Goal: Task Accomplishment & Management: Manage account settings

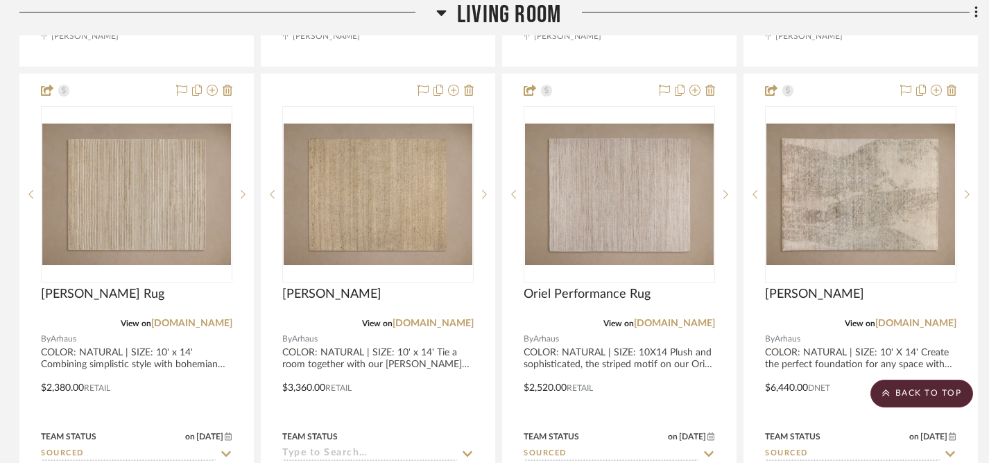
scroll to position [963, 1]
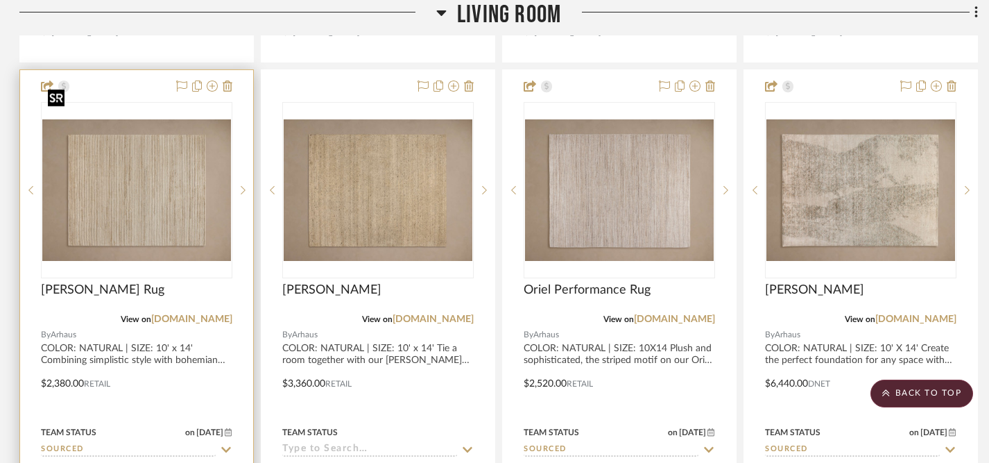
click at [175, 167] on img "0" at bounding box center [136, 189] width 189 height 141
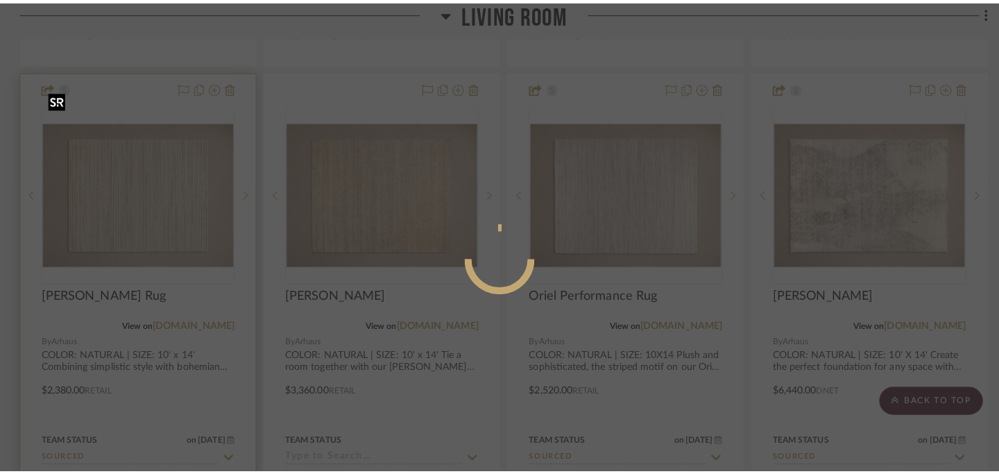
scroll to position [0, 0]
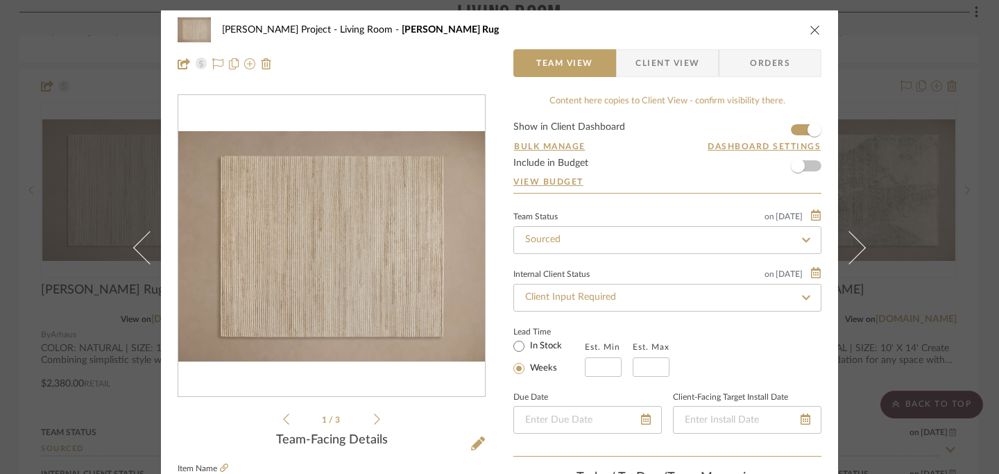
click at [809, 33] on icon "close" at bounding box center [814, 29] width 11 height 11
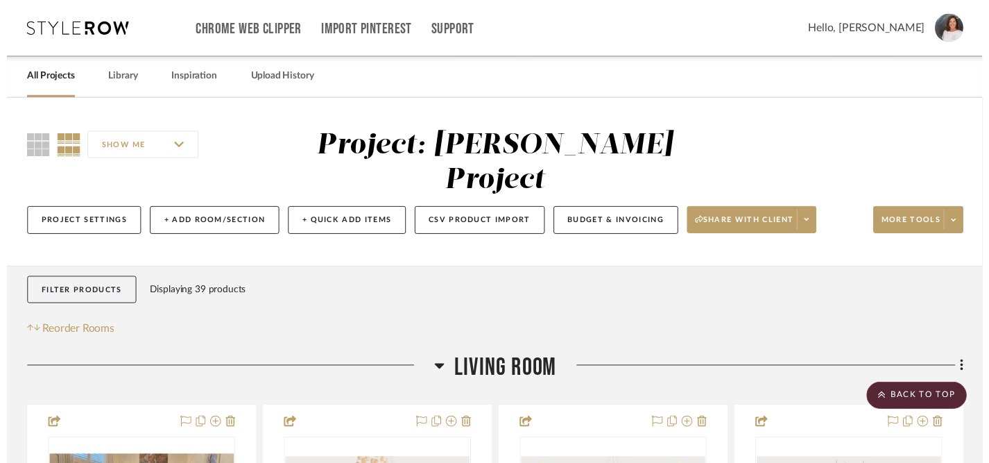
scroll to position [963, 1]
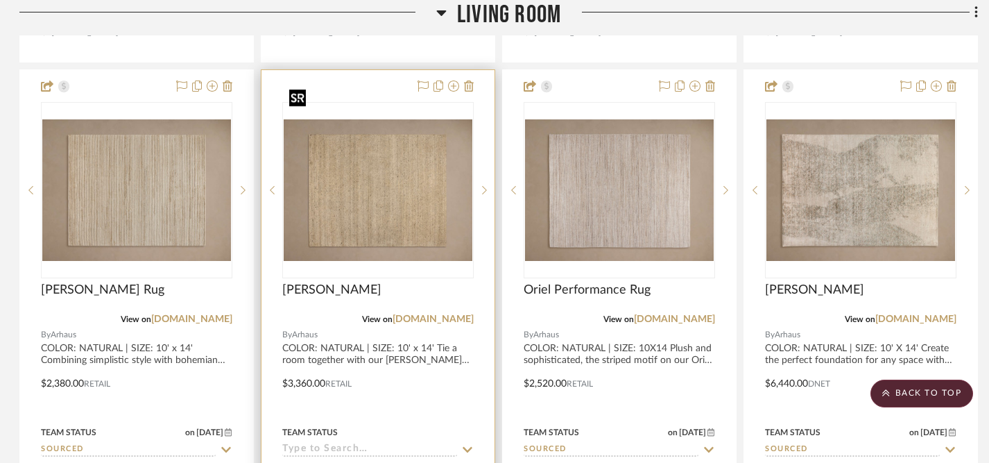
click at [395, 172] on img "0" at bounding box center [378, 189] width 189 height 141
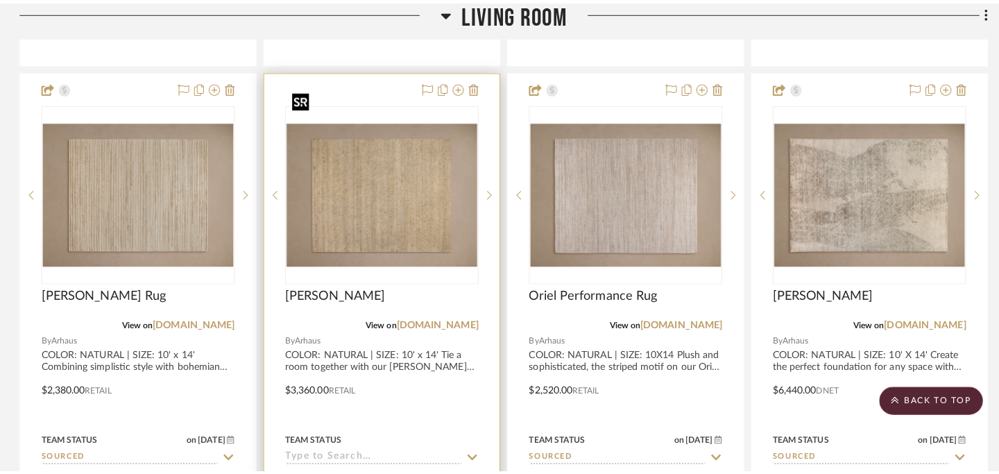
scroll to position [0, 0]
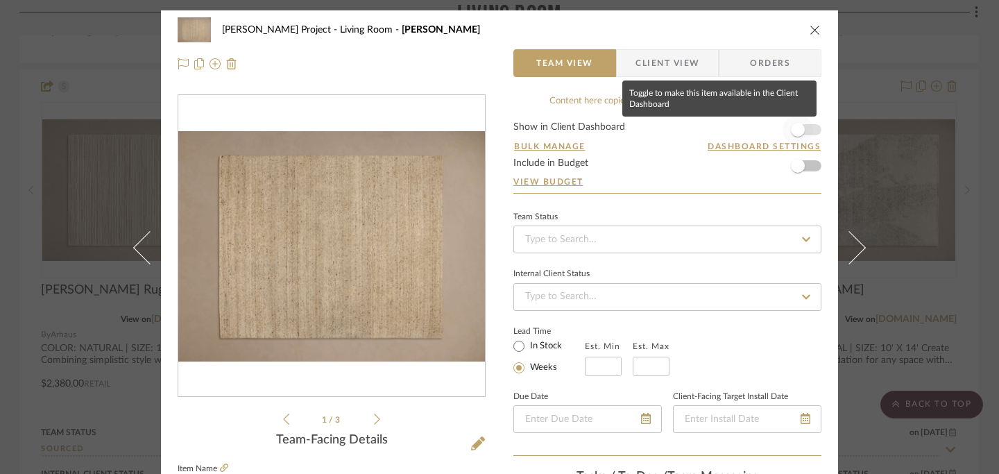
click at [793, 127] on span "button" at bounding box center [798, 130] width 14 height 14
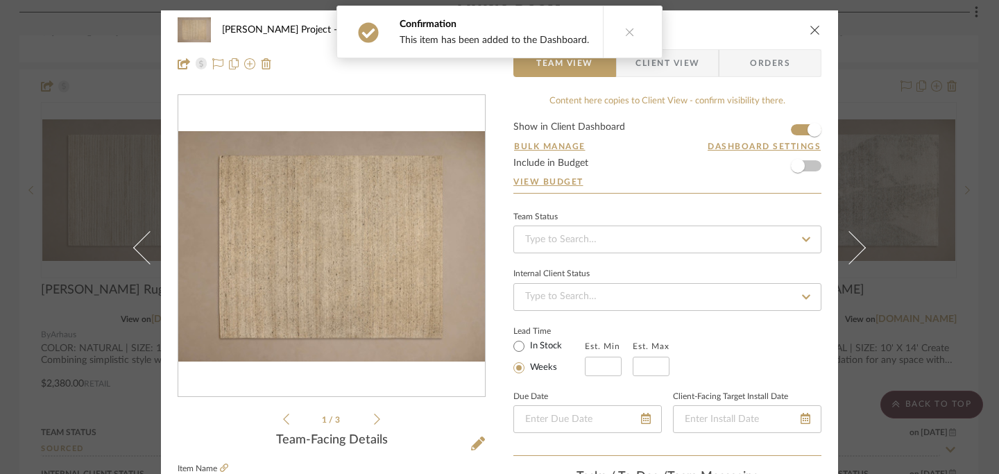
click at [809, 27] on icon "close" at bounding box center [814, 29] width 11 height 11
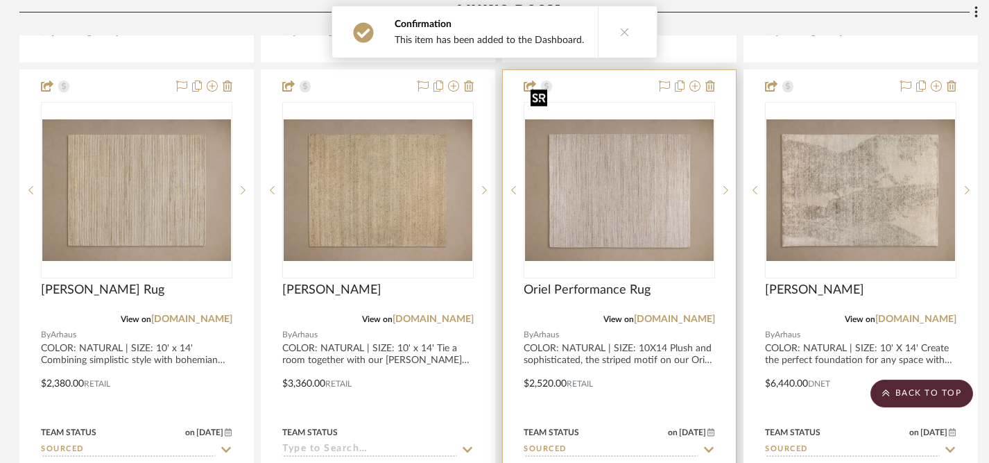
click at [623, 162] on img "0" at bounding box center [619, 189] width 189 height 141
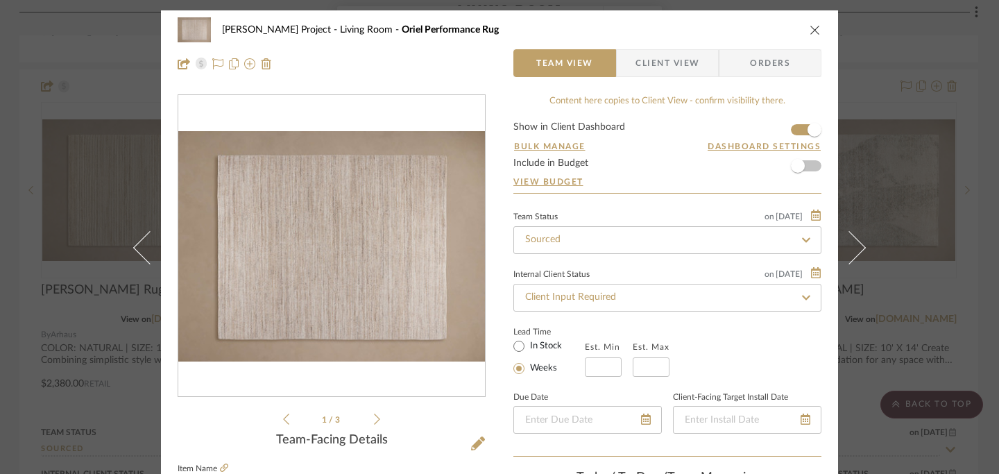
click at [811, 28] on icon "close" at bounding box center [814, 29] width 11 height 11
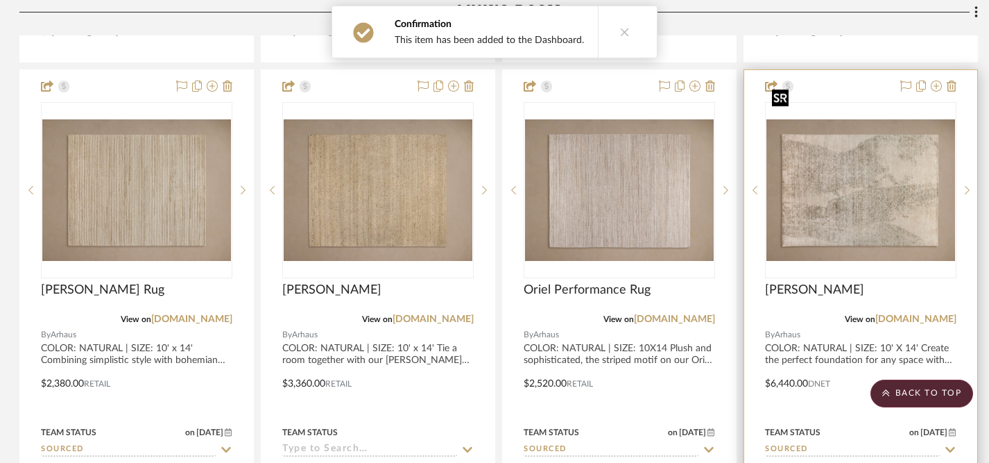
click at [873, 157] on img "0" at bounding box center [860, 189] width 189 height 141
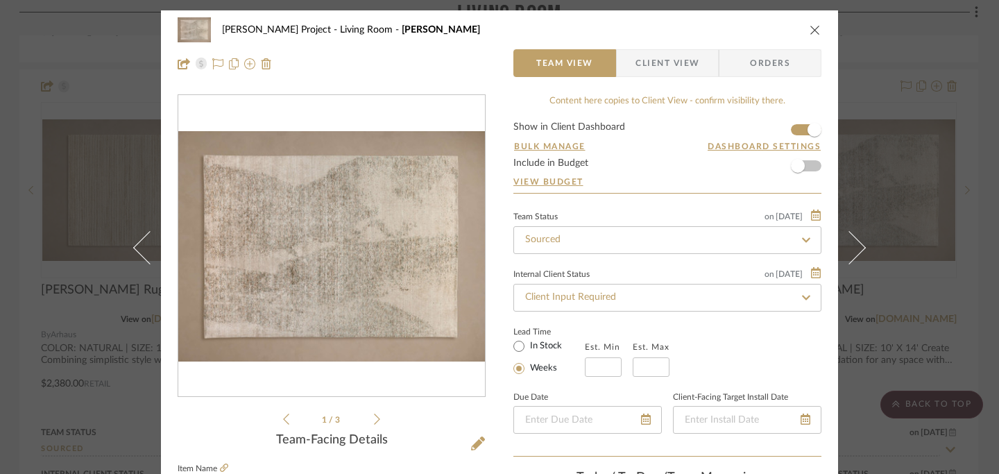
click at [811, 28] on icon "close" at bounding box center [814, 29] width 11 height 11
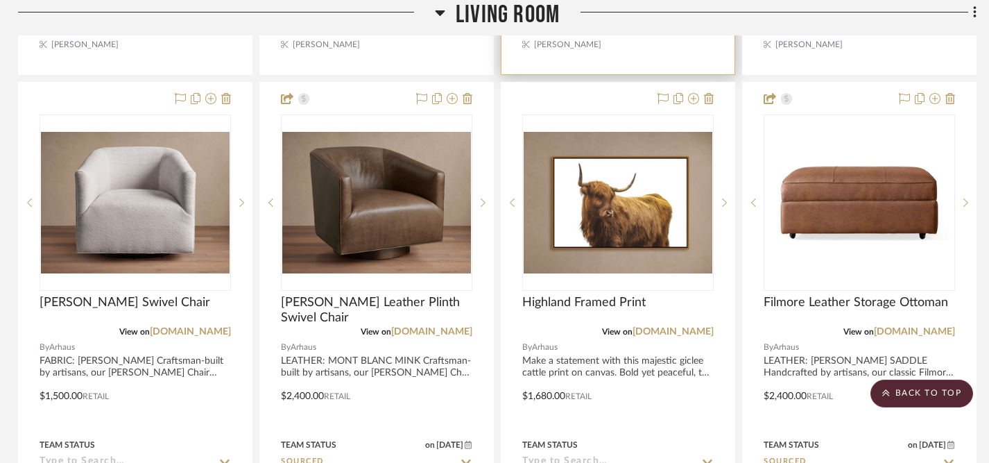
scroll to position [1568, 3]
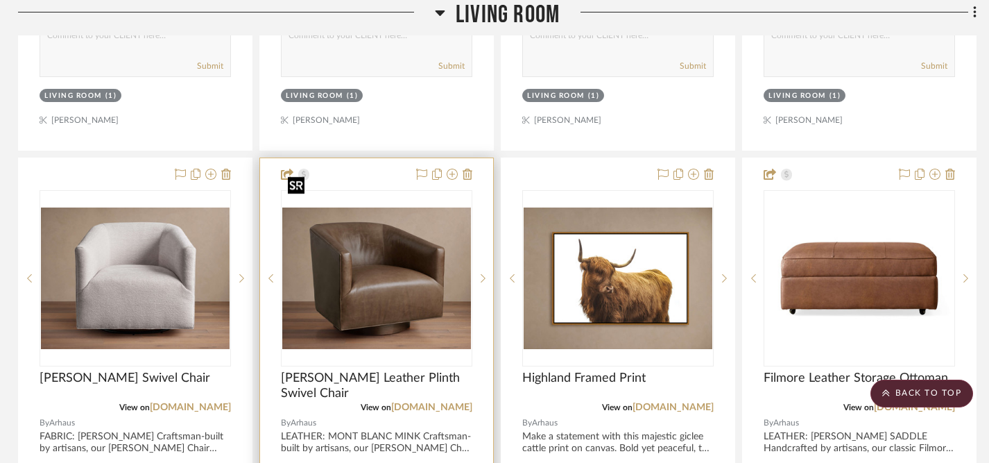
click at [383, 236] on img "0" at bounding box center [376, 277] width 189 height 141
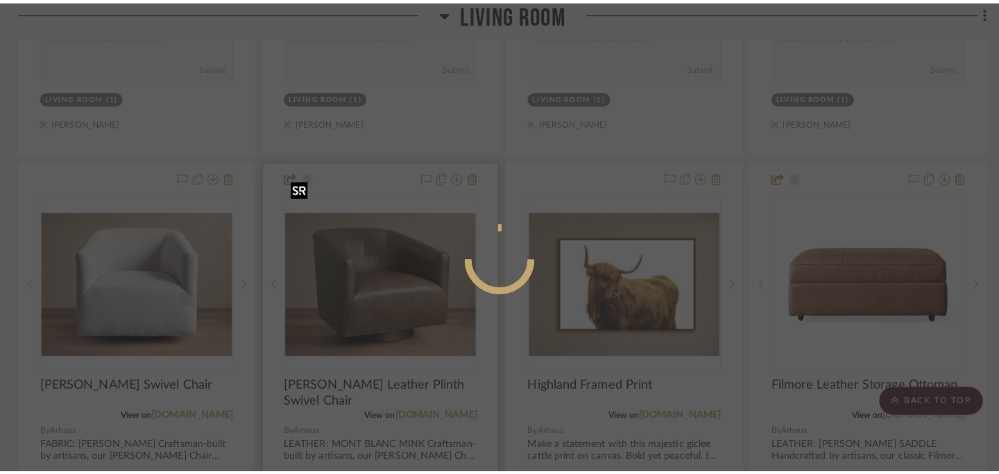
scroll to position [0, 0]
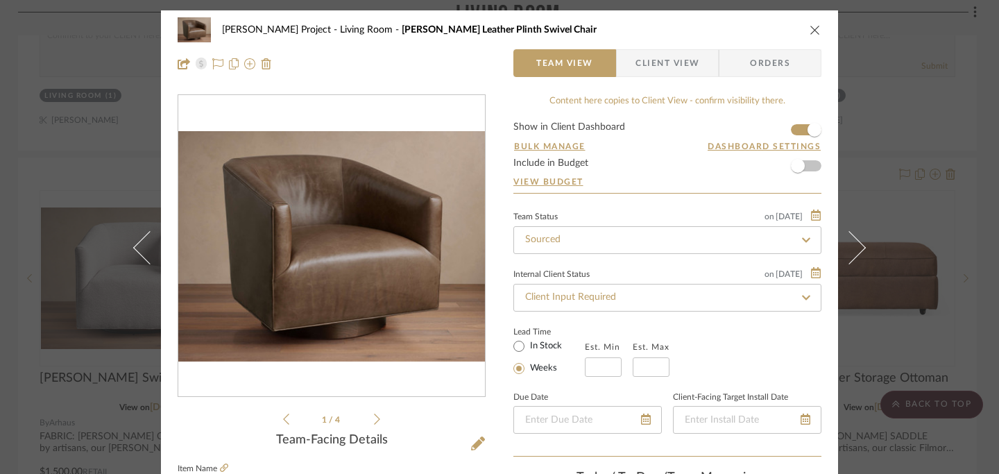
click at [809, 30] on icon "close" at bounding box center [814, 29] width 11 height 11
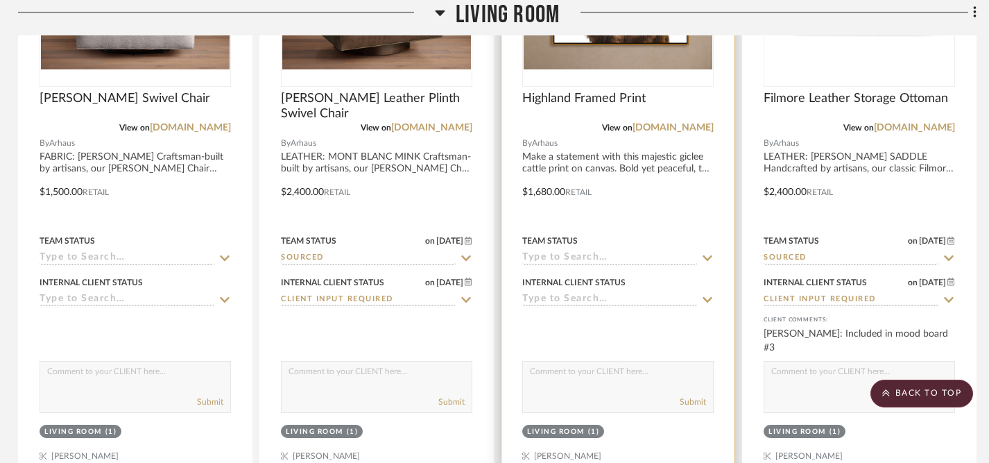
scroll to position [1798, 3]
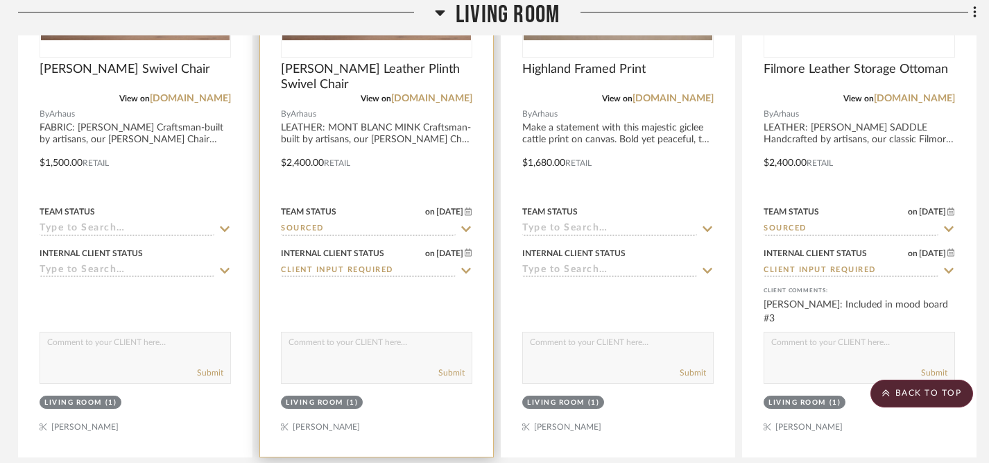
click at [398, 332] on textarea at bounding box center [377, 345] width 190 height 26
type textarea "Included in mood board #3"
click at [451, 366] on button "Submit" at bounding box center [451, 372] width 26 height 12
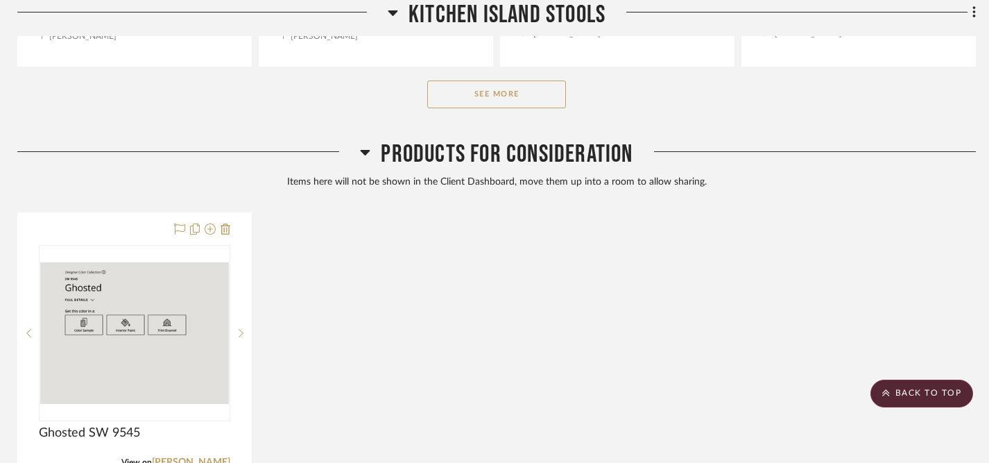
scroll to position [6122, 3]
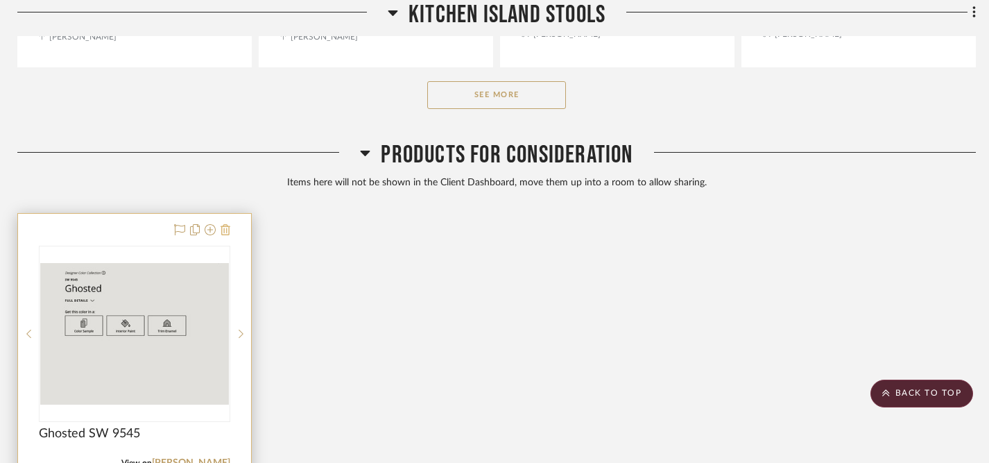
click at [225, 224] on icon at bounding box center [226, 229] width 10 height 11
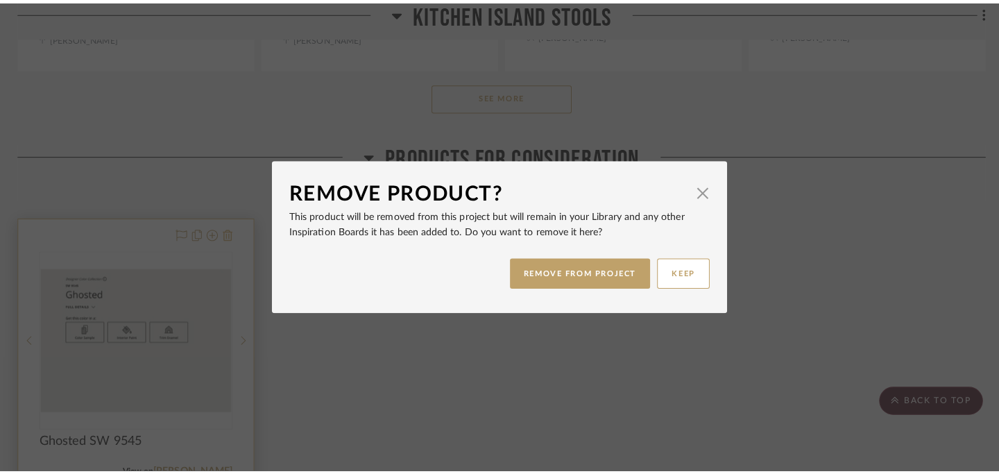
scroll to position [0, 0]
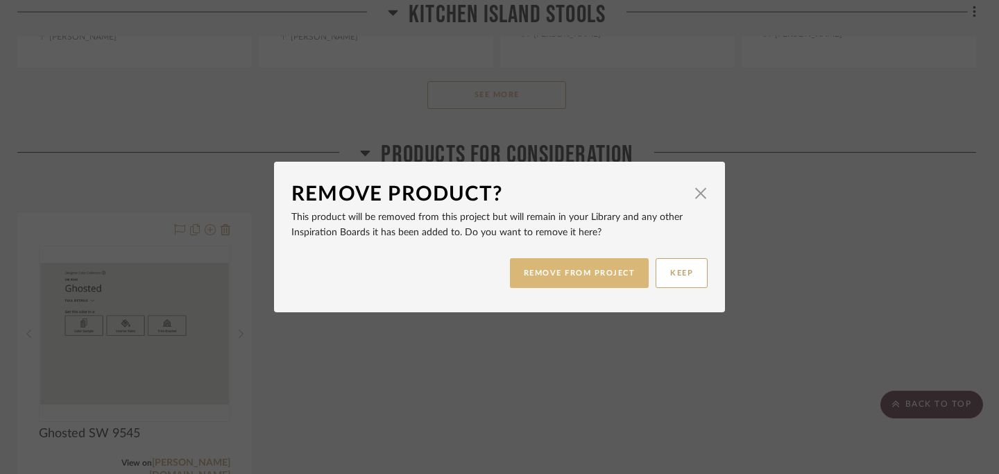
click at [542, 270] on button "REMOVE FROM PROJECT" at bounding box center [579, 273] width 139 height 30
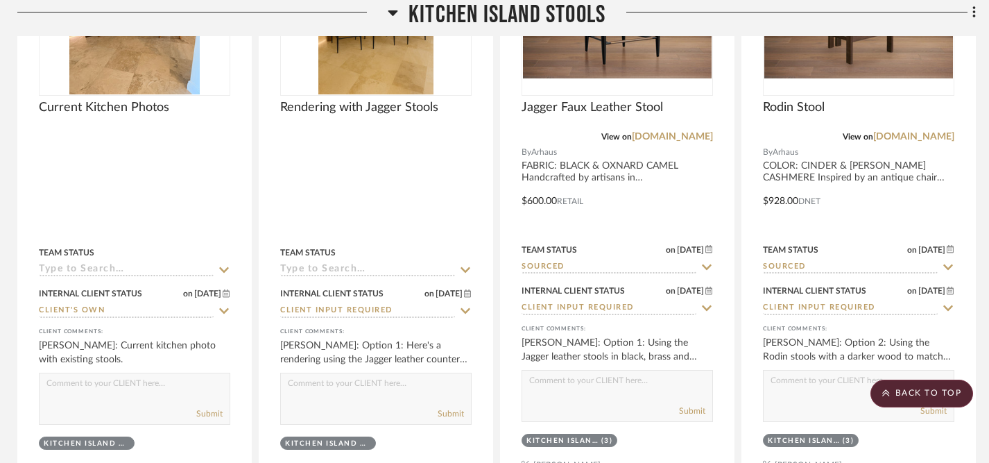
scroll to position [5831, 3]
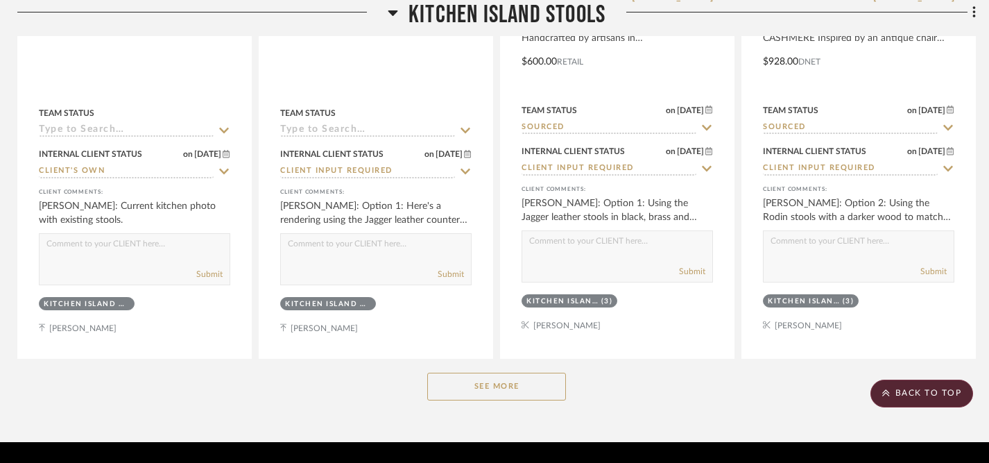
click at [504, 372] on button "See More" at bounding box center [496, 386] width 139 height 28
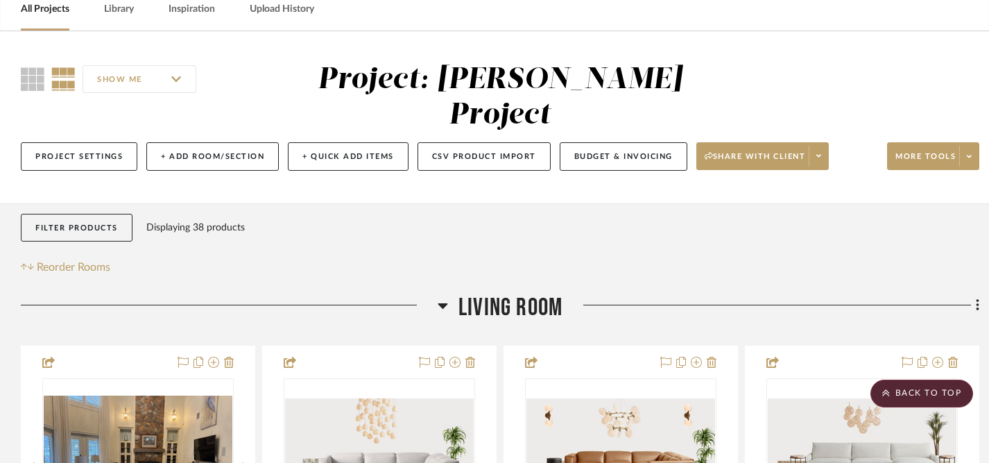
scroll to position [0, 0]
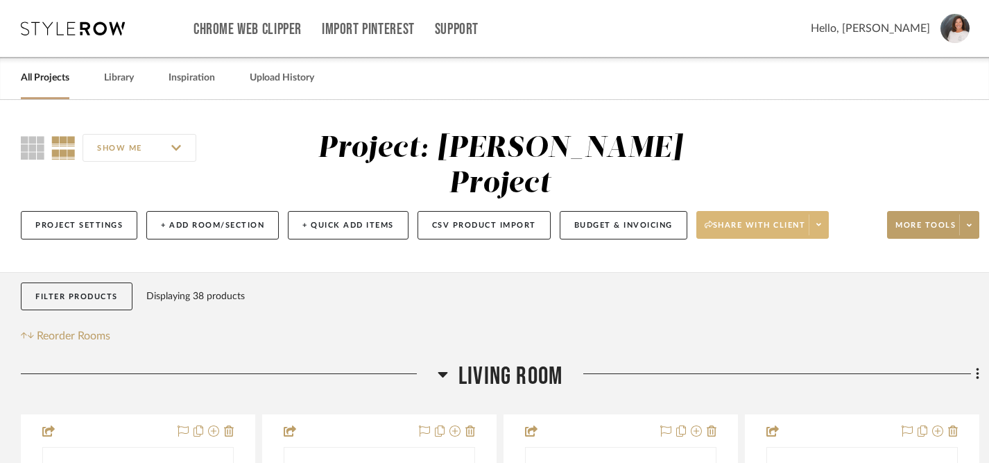
click at [754, 220] on span "Share with client" at bounding box center [755, 230] width 101 height 21
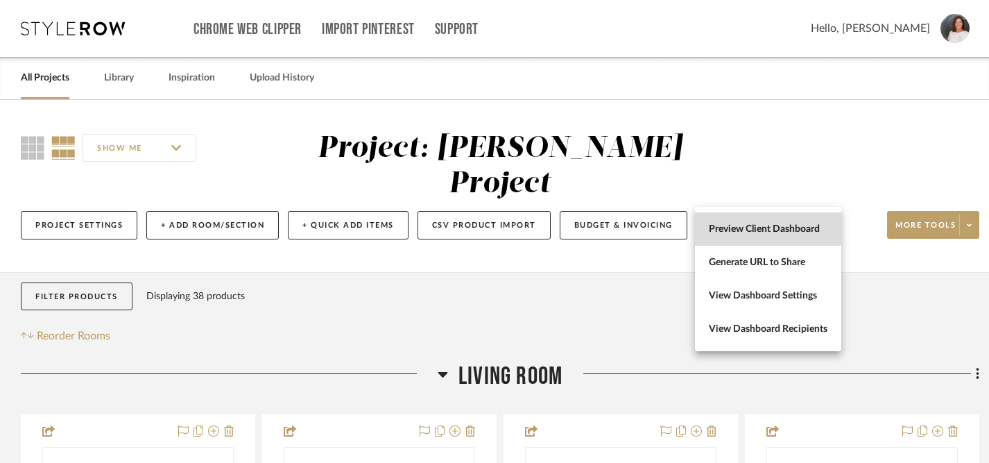
click at [748, 227] on span "Preview Client Dashboard" at bounding box center [768, 229] width 119 height 12
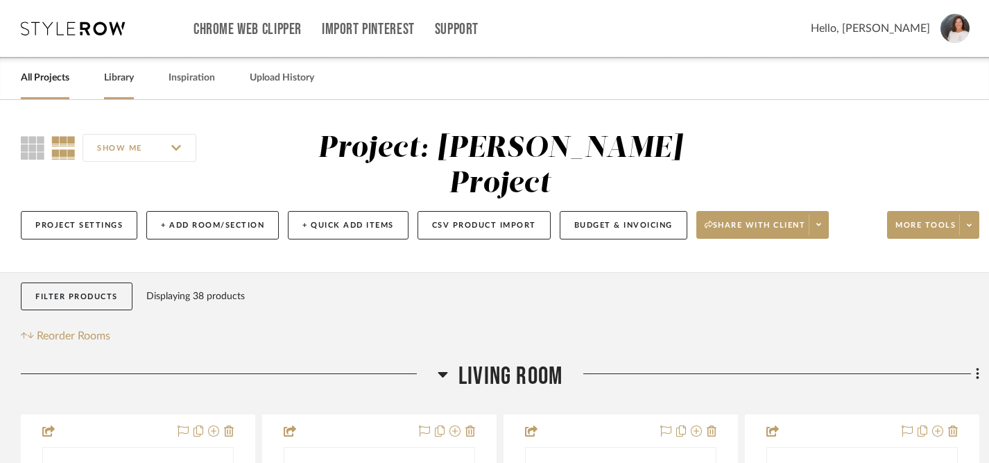
click at [118, 84] on link "Library" at bounding box center [119, 78] width 30 height 19
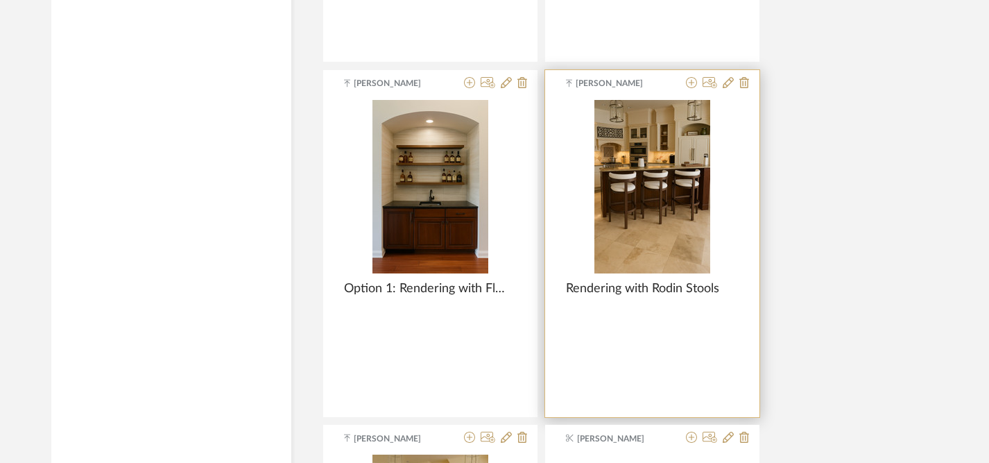
scroll to position [2662, 0]
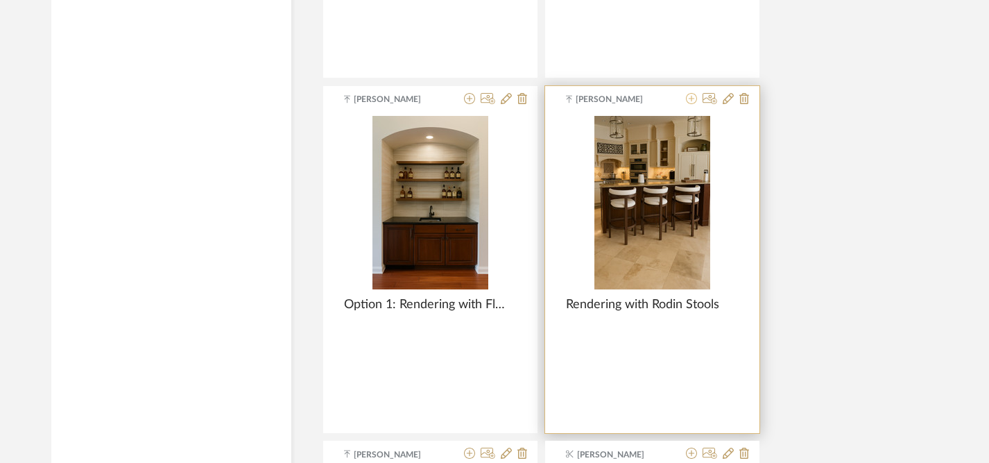
click at [691, 98] on icon at bounding box center [691, 98] width 11 height 11
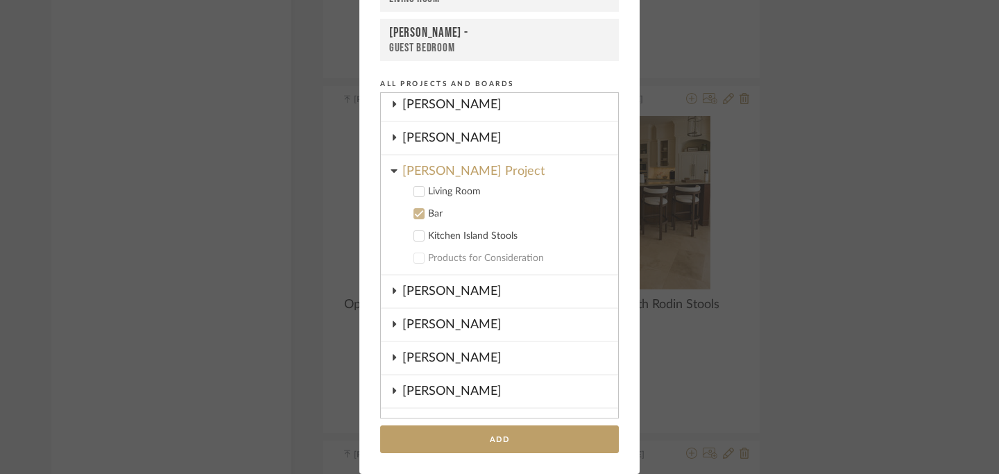
scroll to position [27, 0]
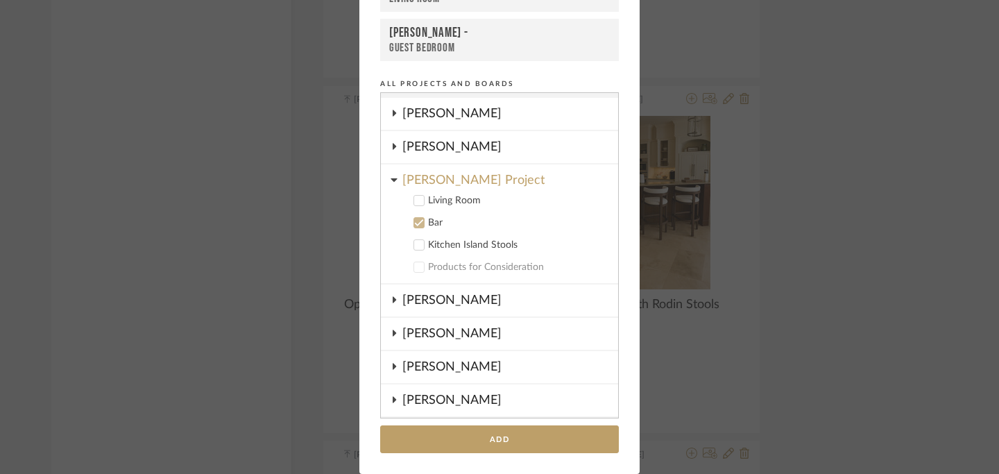
click at [415, 245] on icon at bounding box center [419, 245] width 10 height 10
click at [418, 223] on icon at bounding box center [419, 223] width 10 height 10
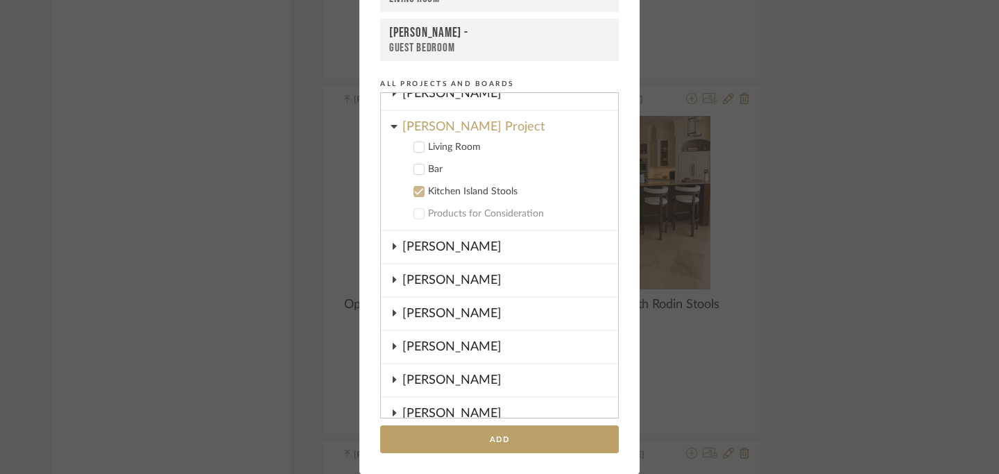
scroll to position [82, 0]
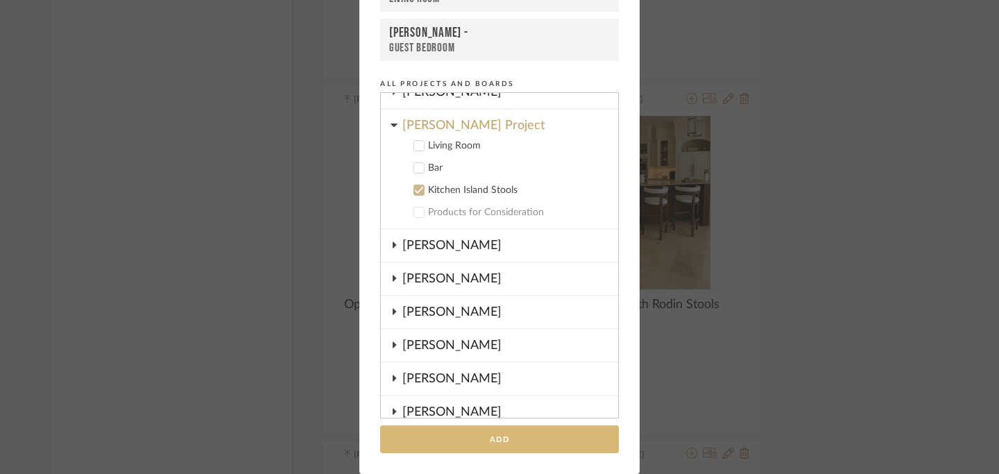
click at [501, 440] on button "Add" at bounding box center [499, 439] width 239 height 28
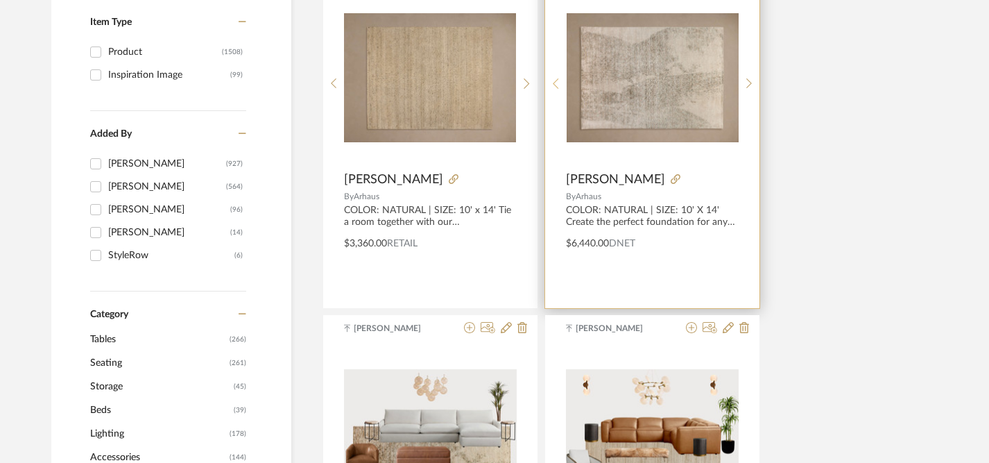
scroll to position [297, 0]
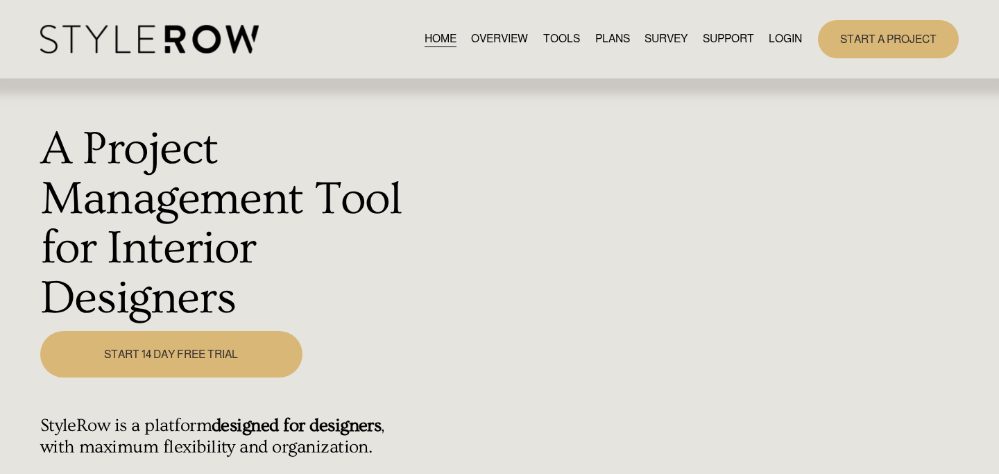
click at [778, 40] on link "LOGIN" at bounding box center [784, 39] width 33 height 19
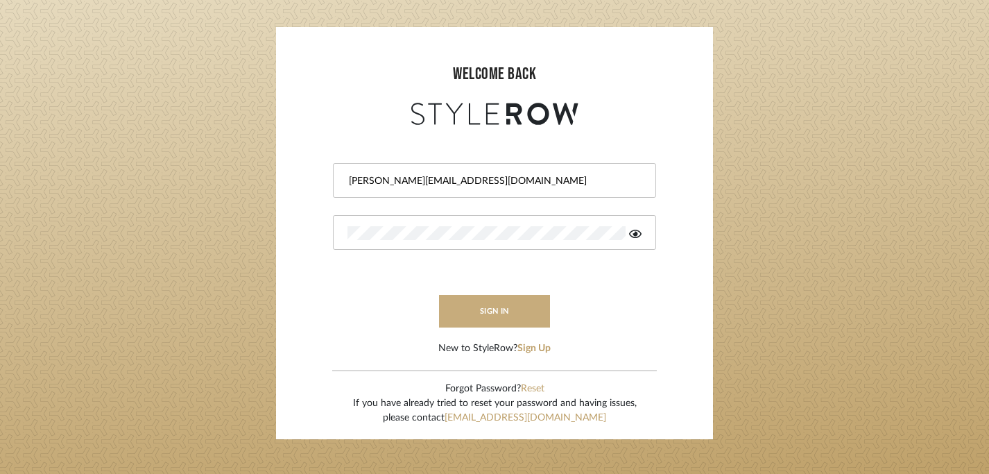
scroll to position [83, 0]
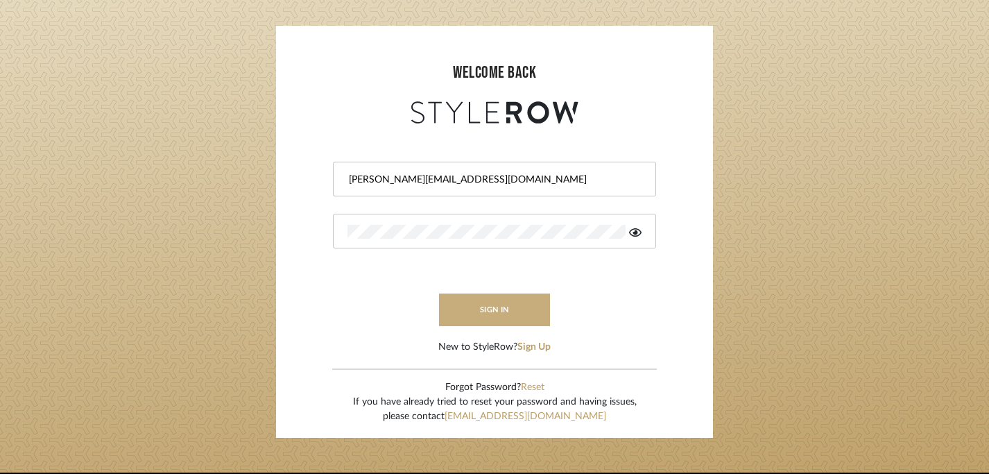
click at [496, 316] on button "sign in" at bounding box center [494, 309] width 111 height 33
